Goal: Find specific page/section: Find specific page/section

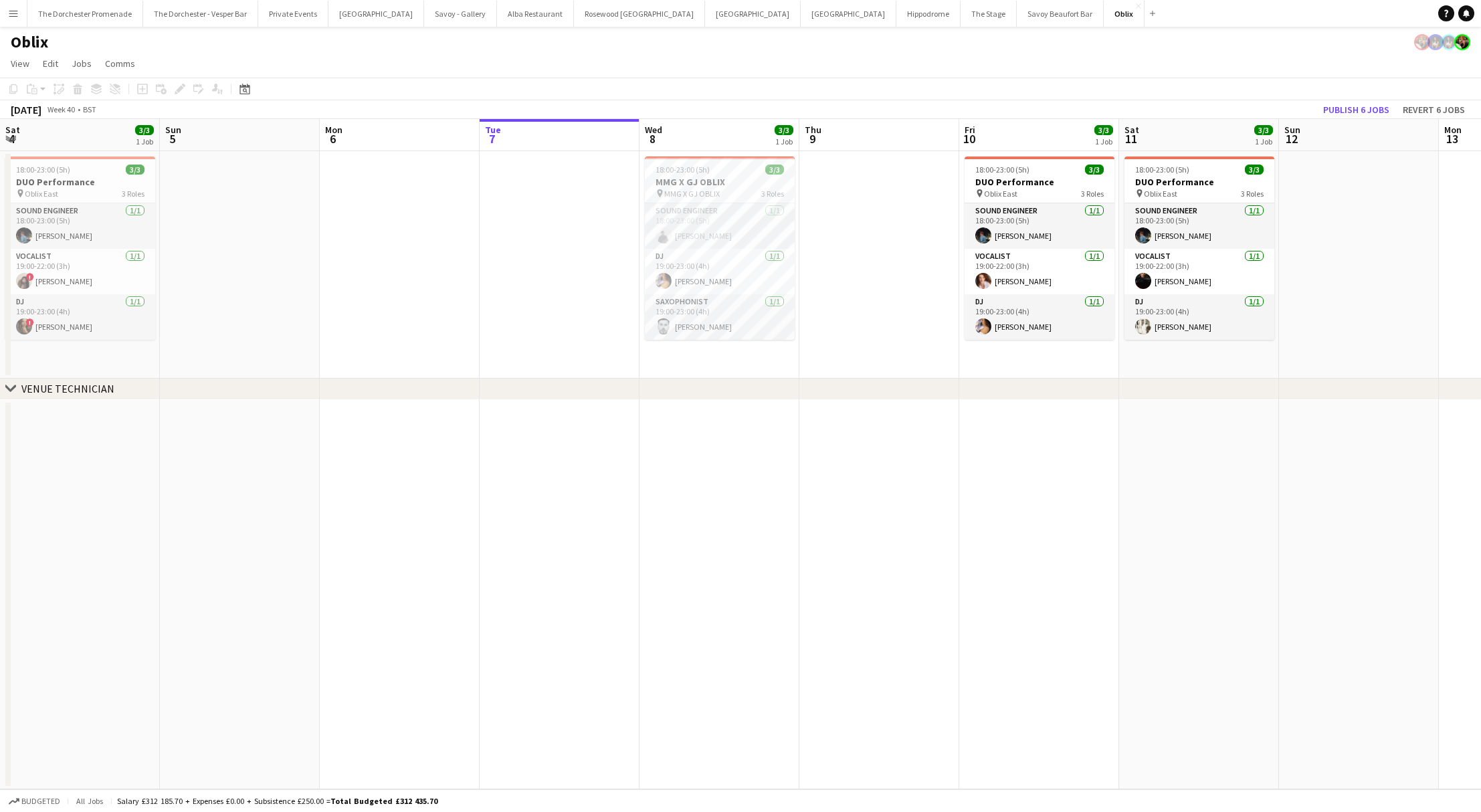
scroll to position [0, 284]
